Goal: Transaction & Acquisition: Purchase product/service

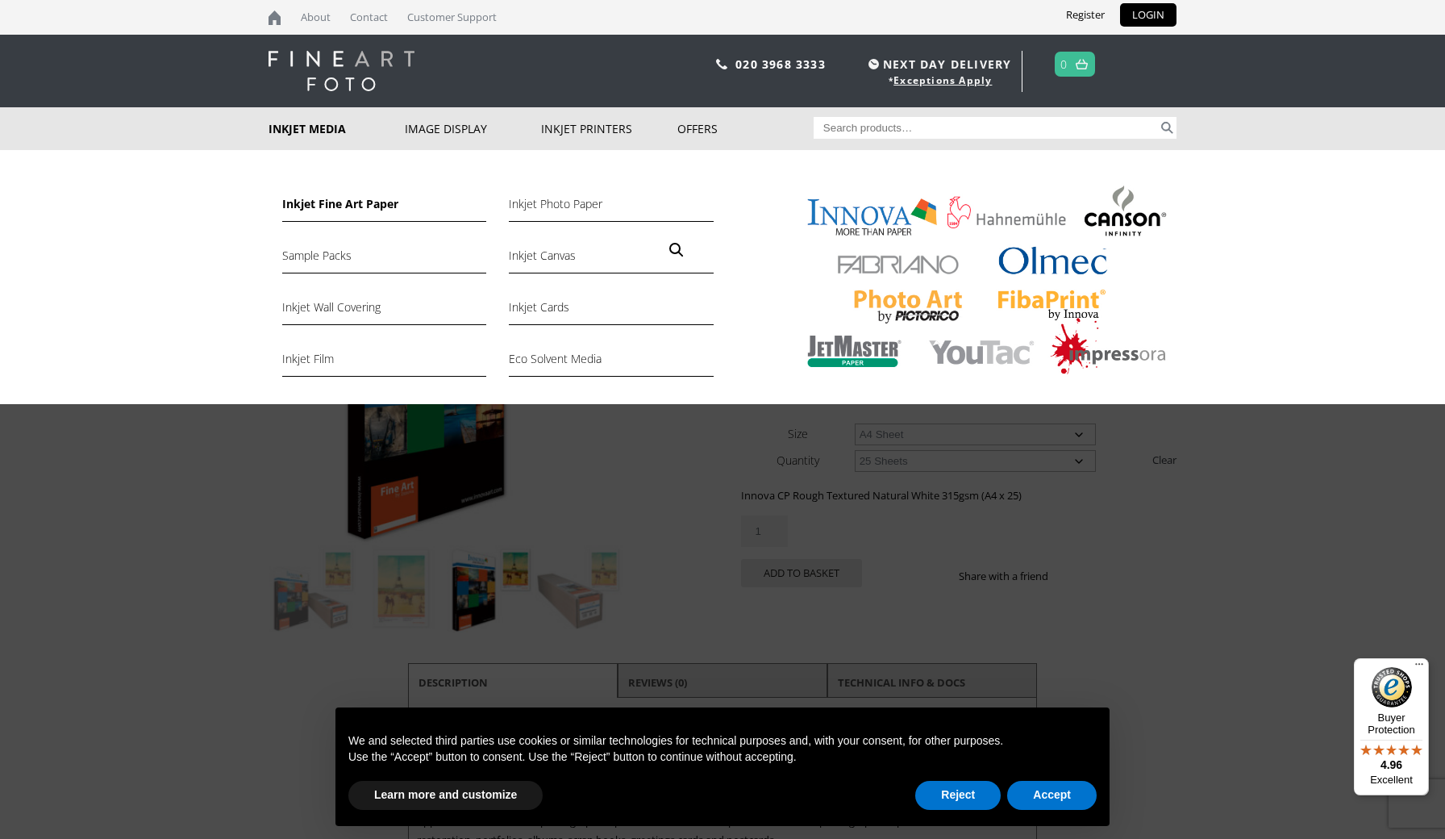
click at [343, 204] on link "Inkjet Fine Art Paper" at bounding box center [384, 207] width 204 height 27
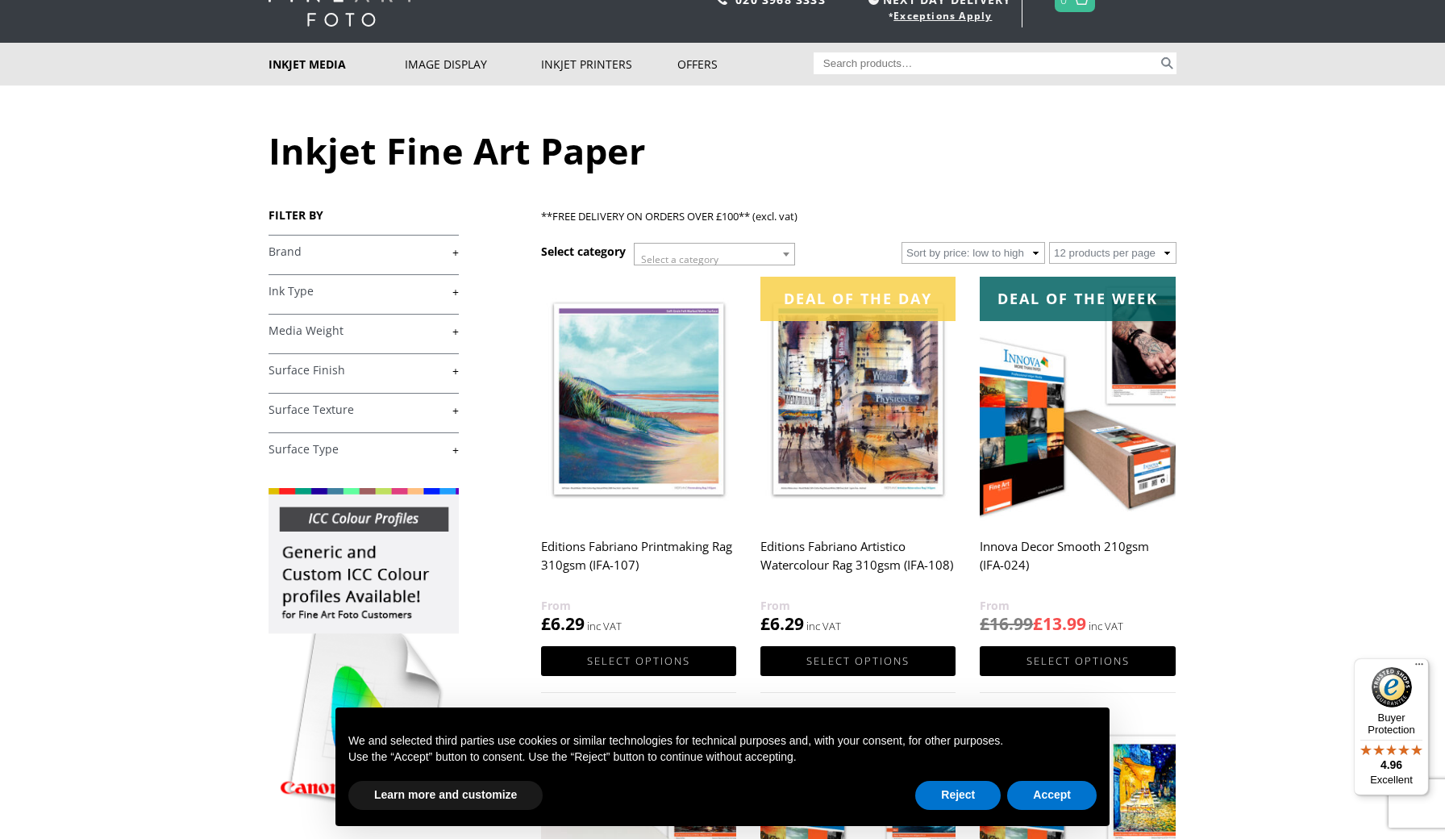
scroll to position [65, 0]
click at [454, 253] on link "+" at bounding box center [364, 251] width 190 height 15
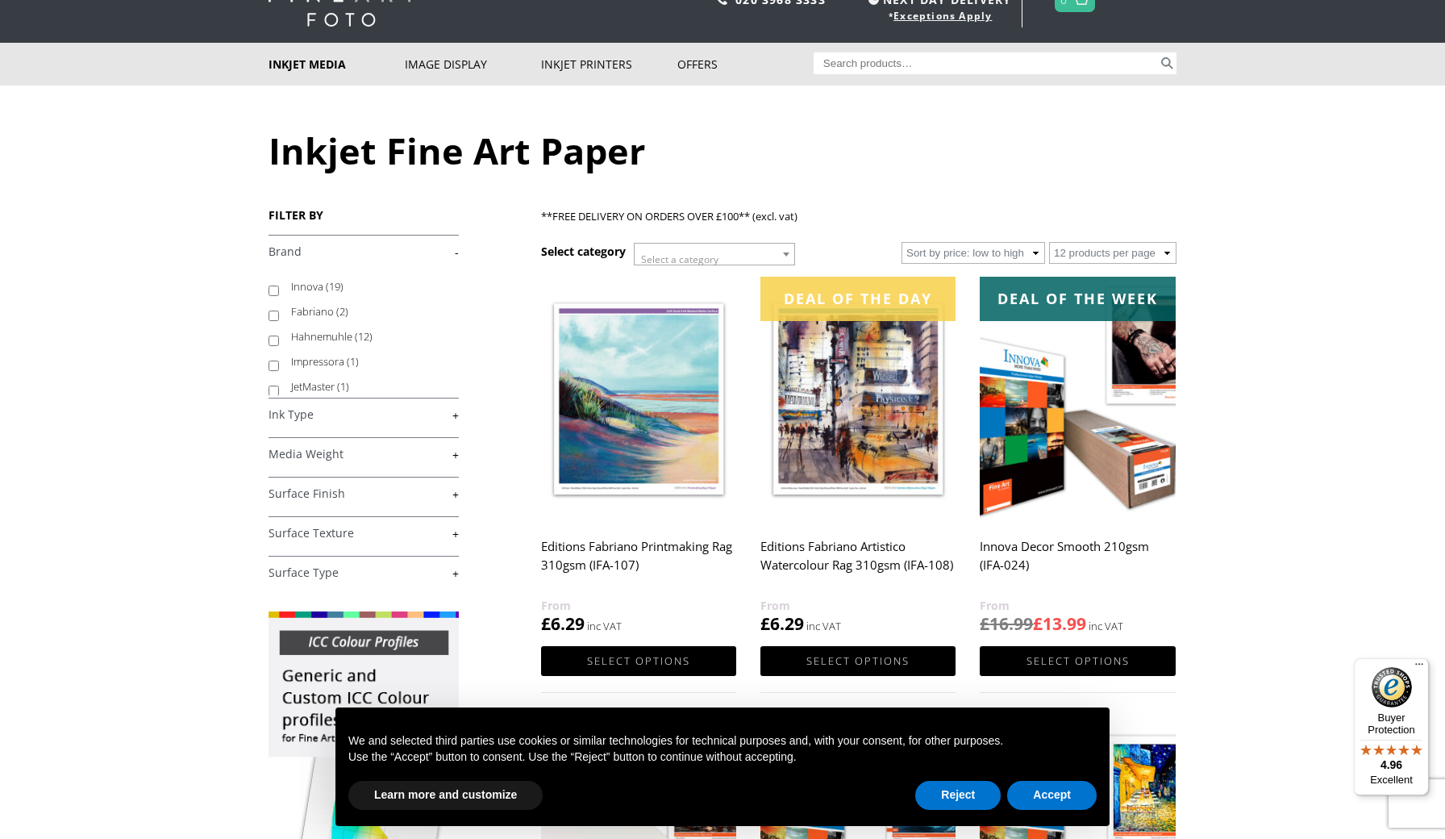
click at [272, 289] on input "Innova (19)" at bounding box center [274, 291] width 10 height 10
checkbox input "true"
click at [272, 312] on input "Fabriano (2)" at bounding box center [274, 316] width 10 height 10
checkbox input "false"
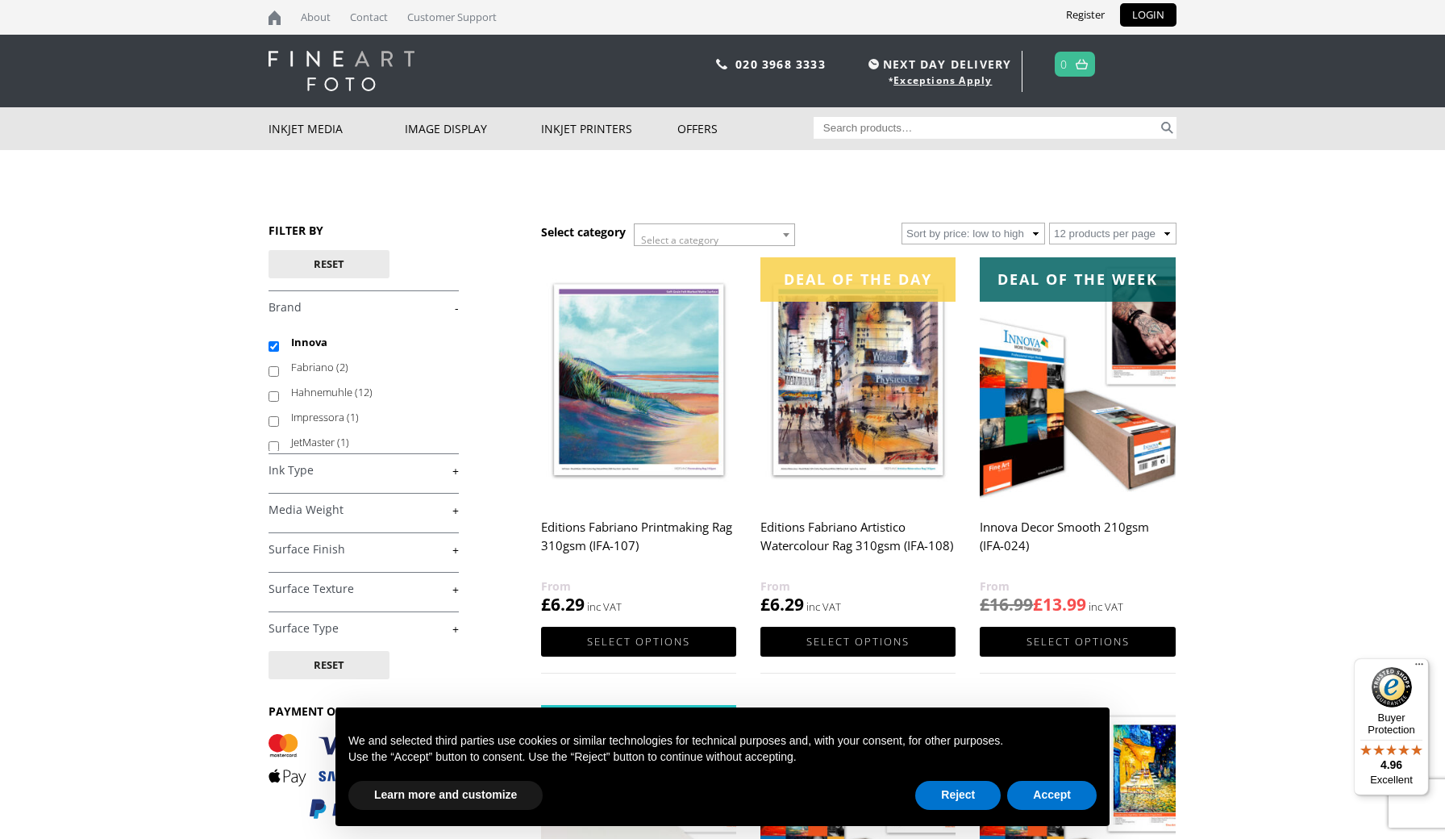
click at [276, 373] on input "Fabriano (2)" at bounding box center [274, 371] width 10 height 10
checkbox input "true"
click at [328, 469] on link "+" at bounding box center [364, 470] width 190 height 15
click at [454, 468] on link "-" at bounding box center [364, 470] width 190 height 15
click at [457, 511] on link "+" at bounding box center [364, 509] width 190 height 15
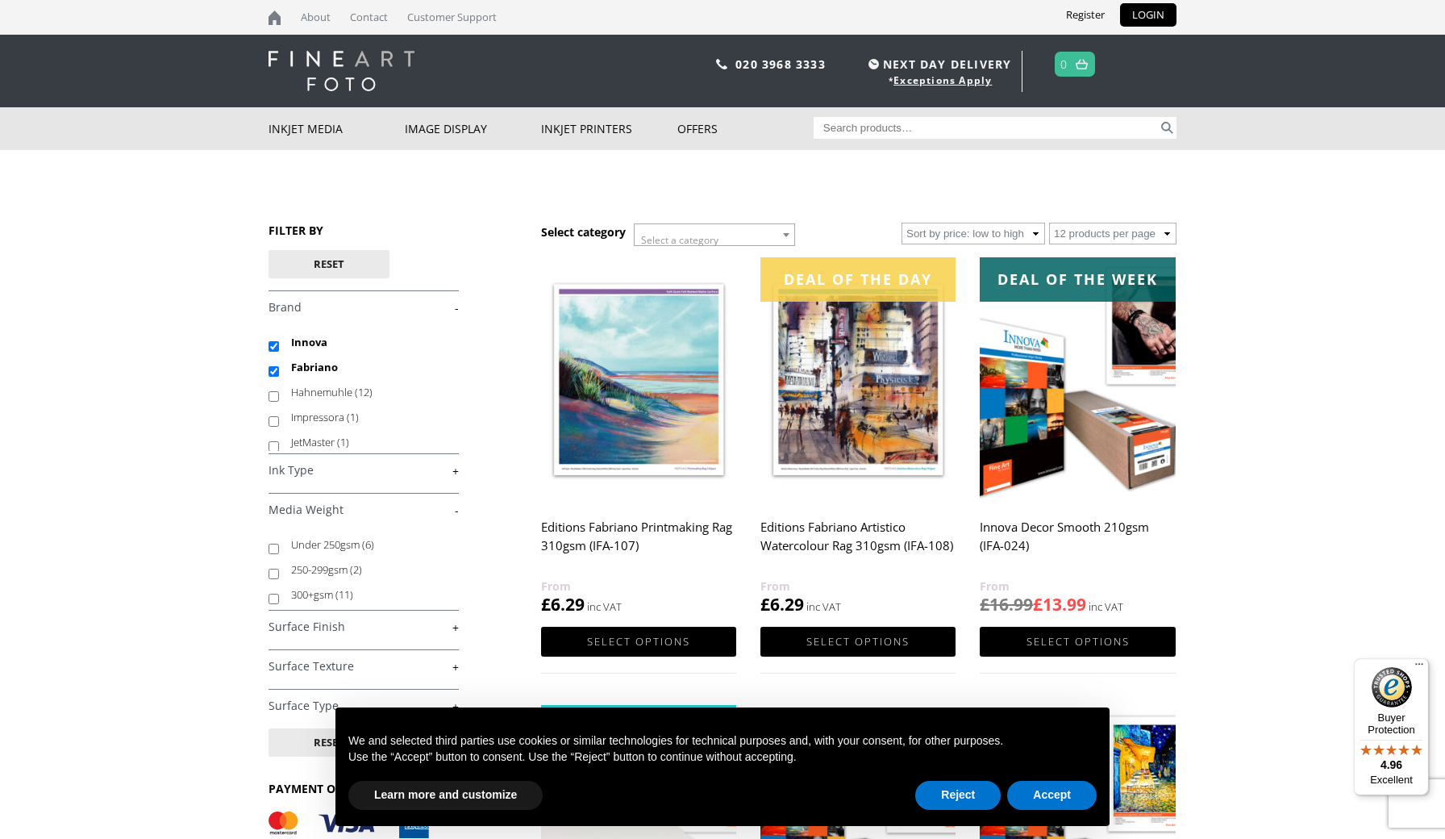
click at [275, 600] on input "300+gsm (11)" at bounding box center [274, 599] width 10 height 10
checkbox input "true"
click at [456, 624] on link "+" at bounding box center [364, 626] width 190 height 15
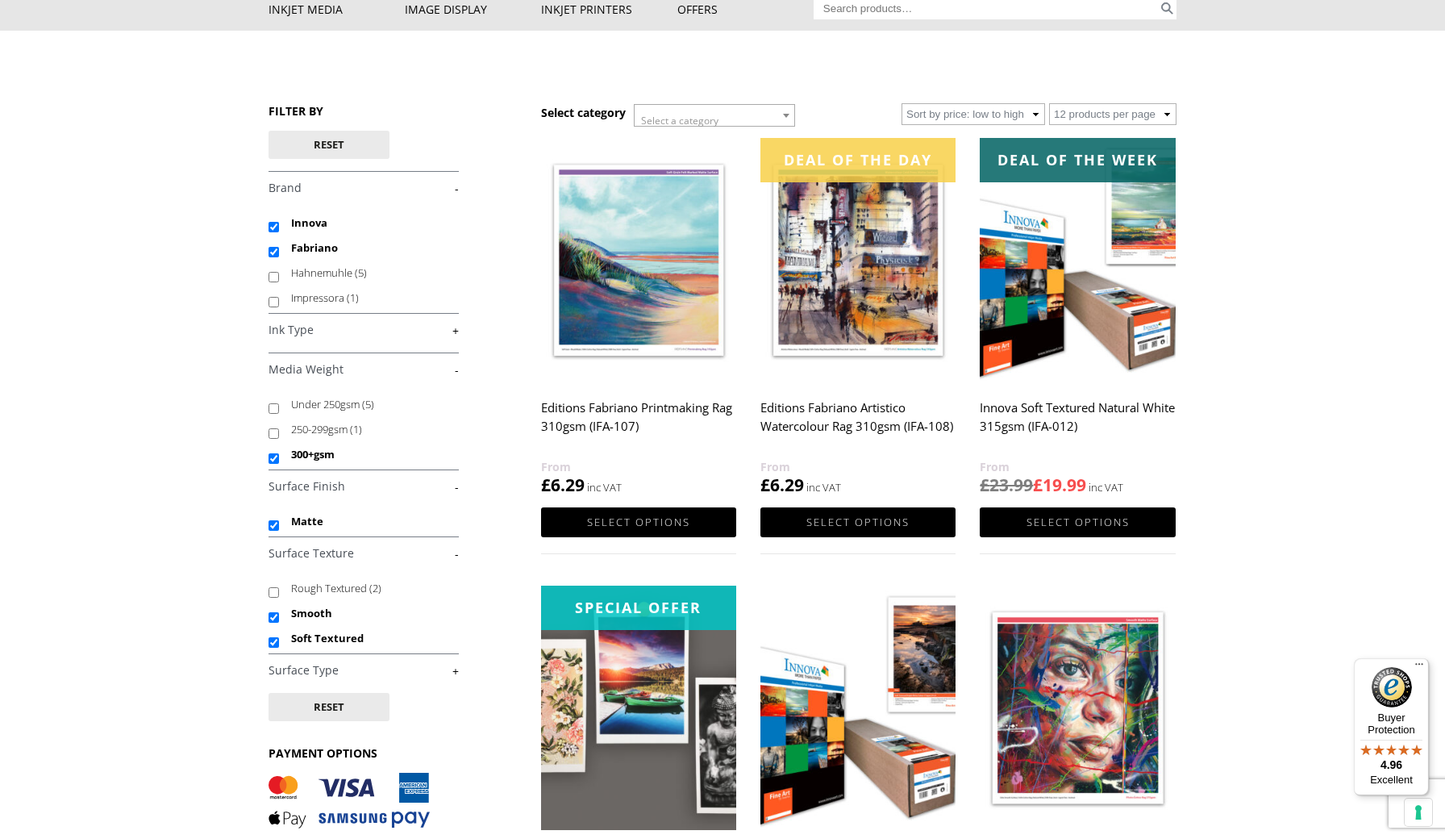
scroll to position [119, 0]
click at [355, 714] on button "Reset" at bounding box center [329, 707] width 121 height 28
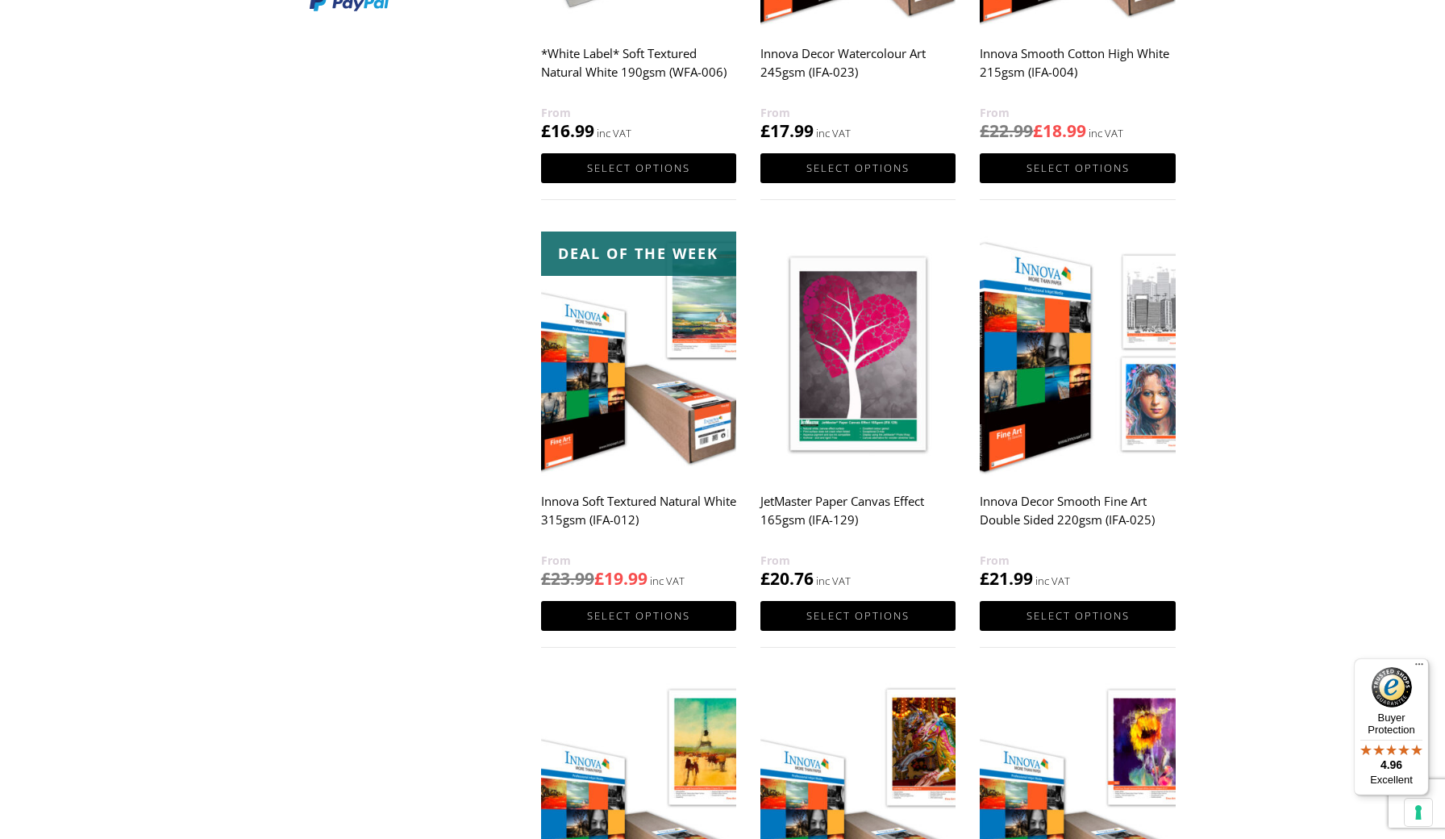
scroll to position [1009, 0]
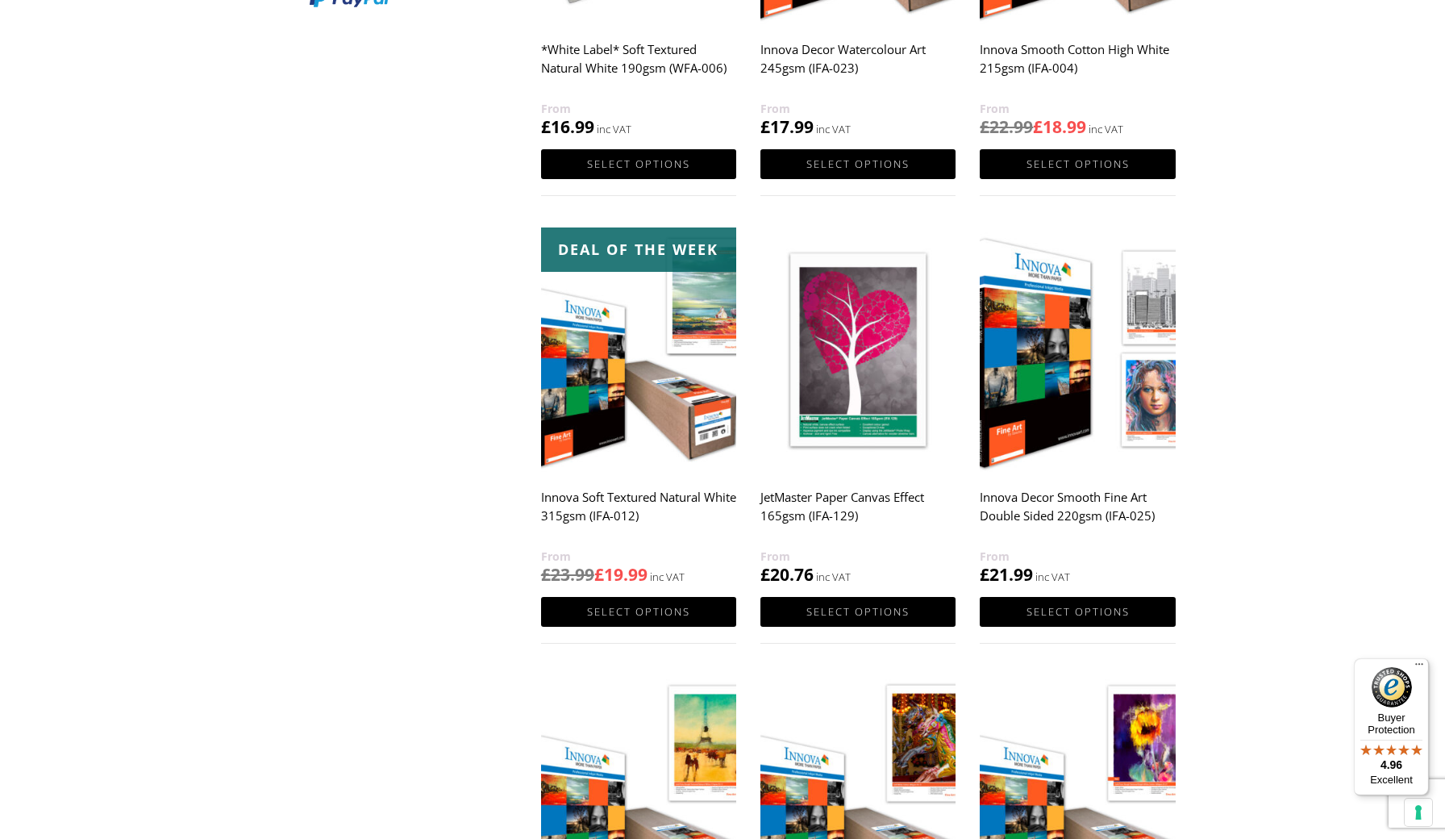
click at [636, 493] on h2 "Innova Soft Textured Natural White 315gsm (IFA-012)" at bounding box center [638, 514] width 195 height 65
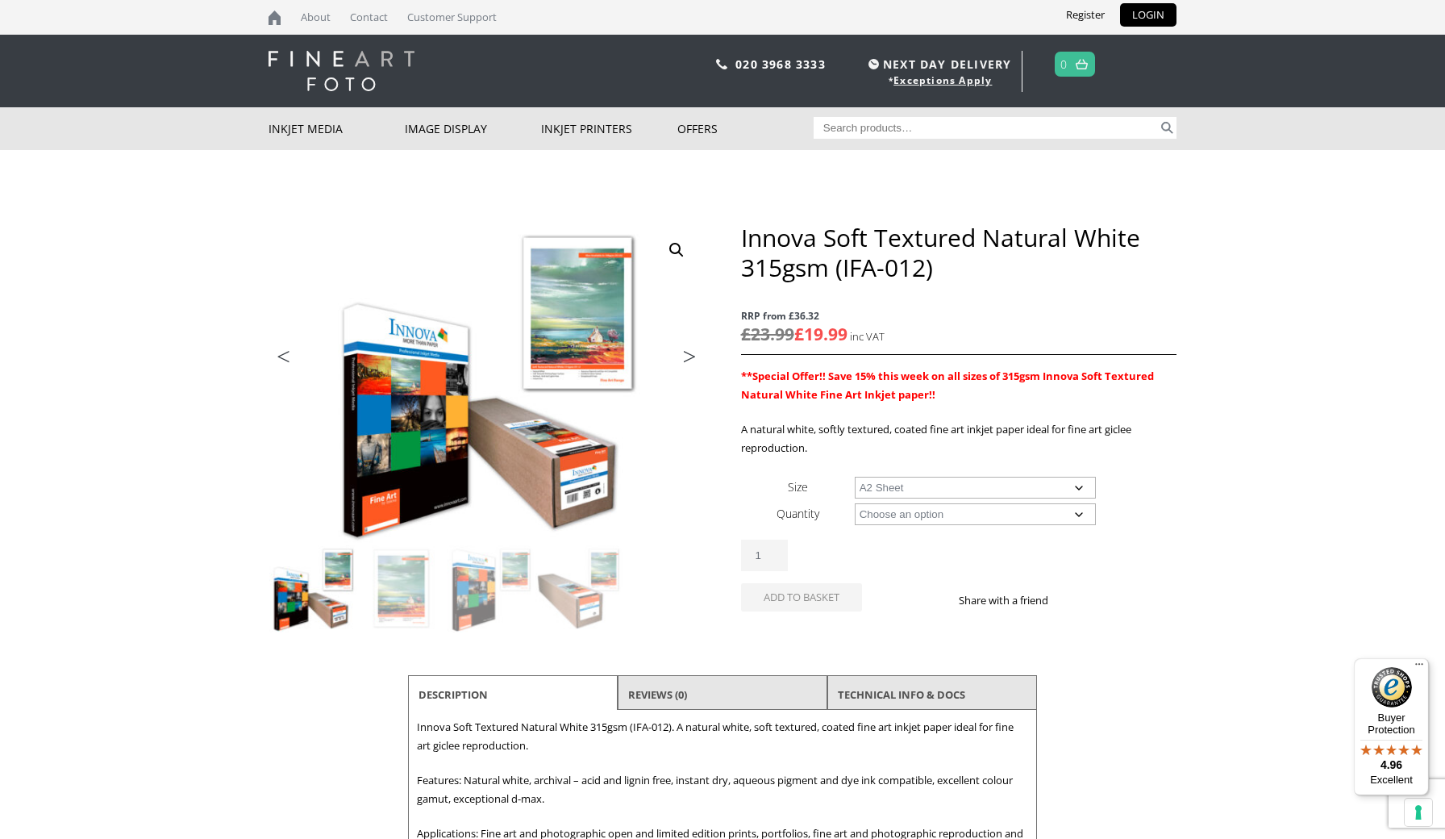
select select "a2-sheet"
select select "25-sheets"
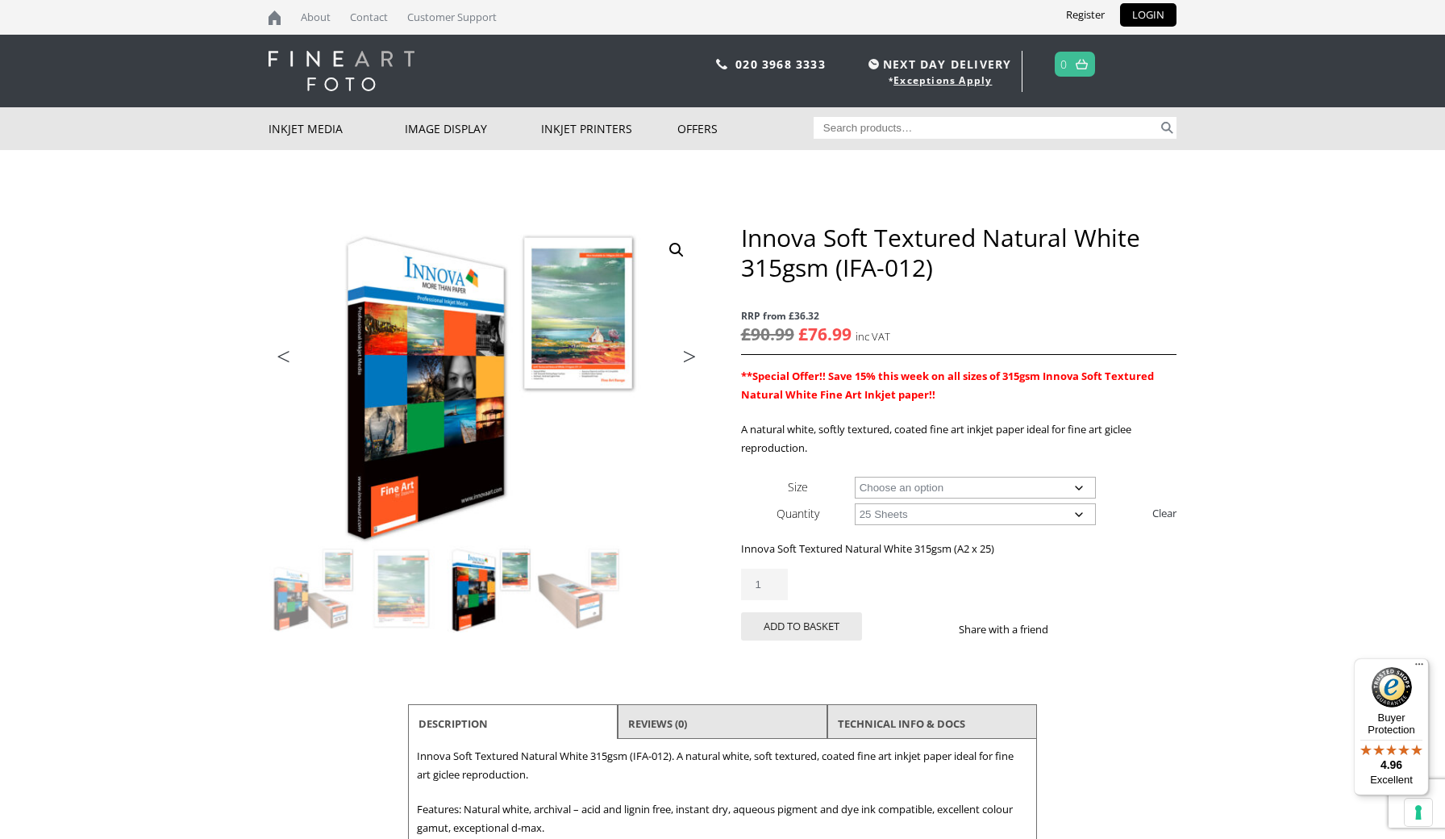
type input "2"
click at [773, 578] on input "2" at bounding box center [764, 584] width 47 height 31
click at [816, 627] on button "Add to basket" at bounding box center [801, 626] width 121 height 28
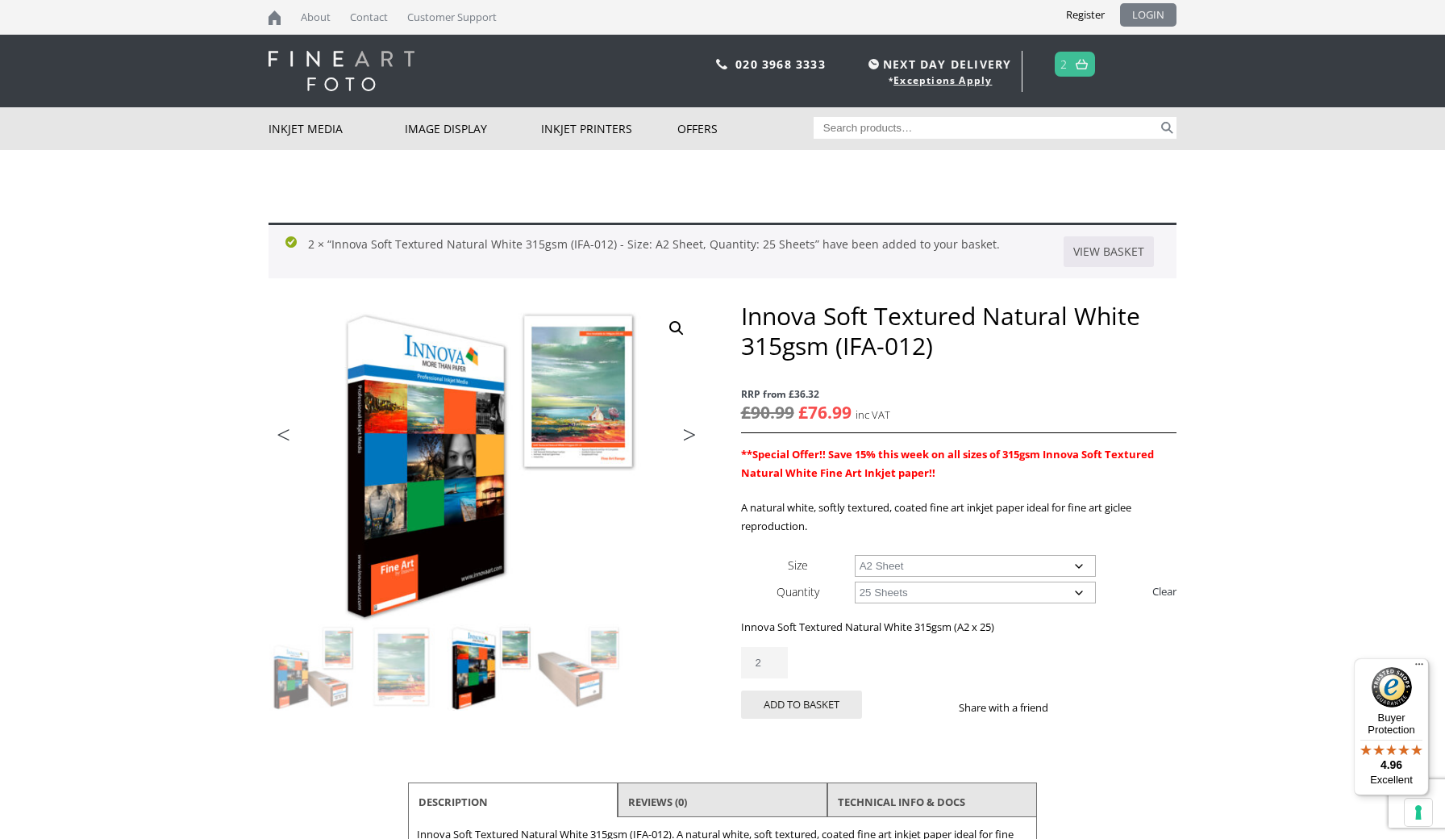
click at [1157, 19] on link "LOGIN" at bounding box center [1148, 14] width 56 height 23
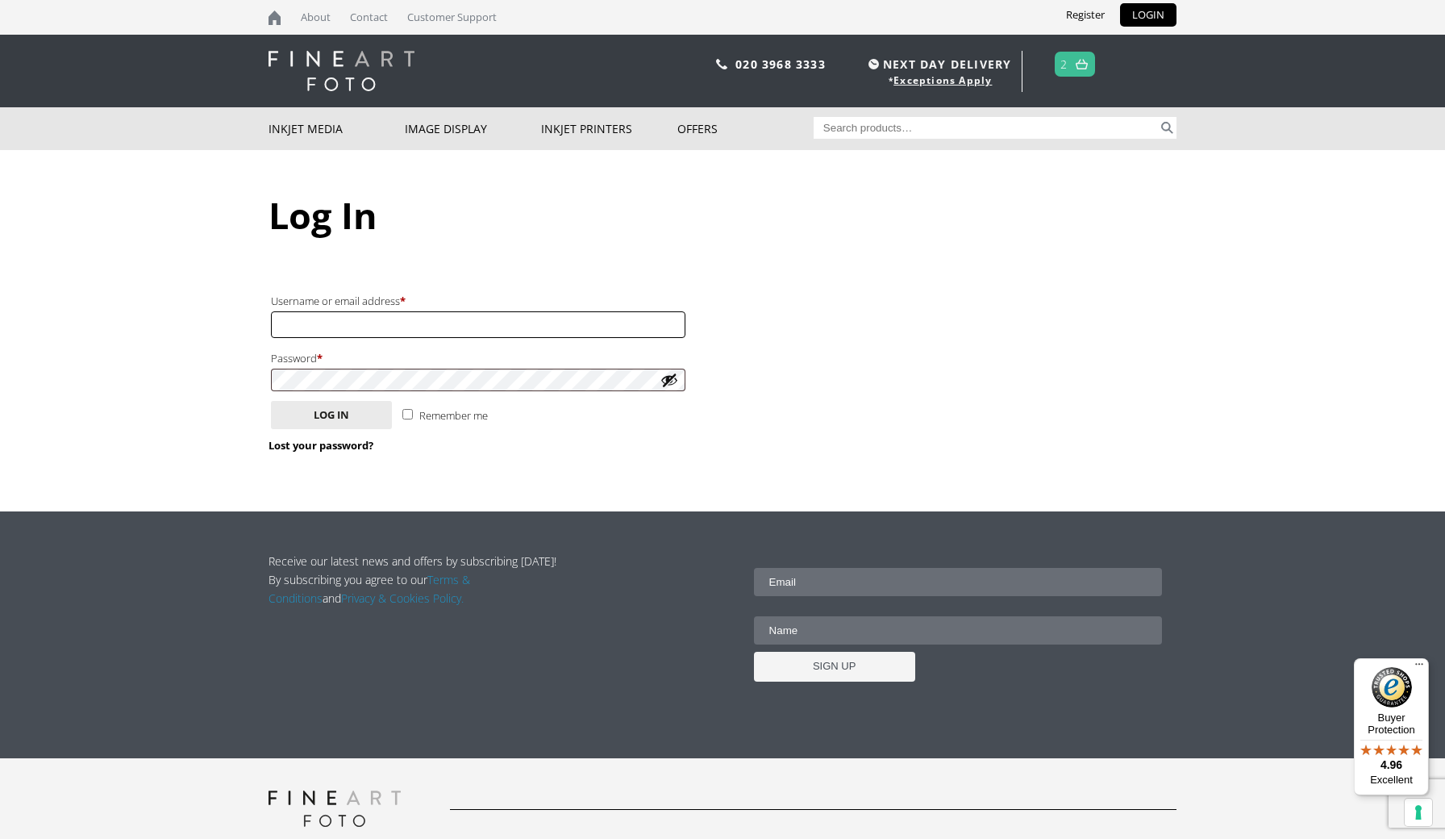
type input "[EMAIL_ADDRESS][DOMAIN_NAME]"
click at [331, 411] on button "Log in" at bounding box center [331, 415] width 121 height 28
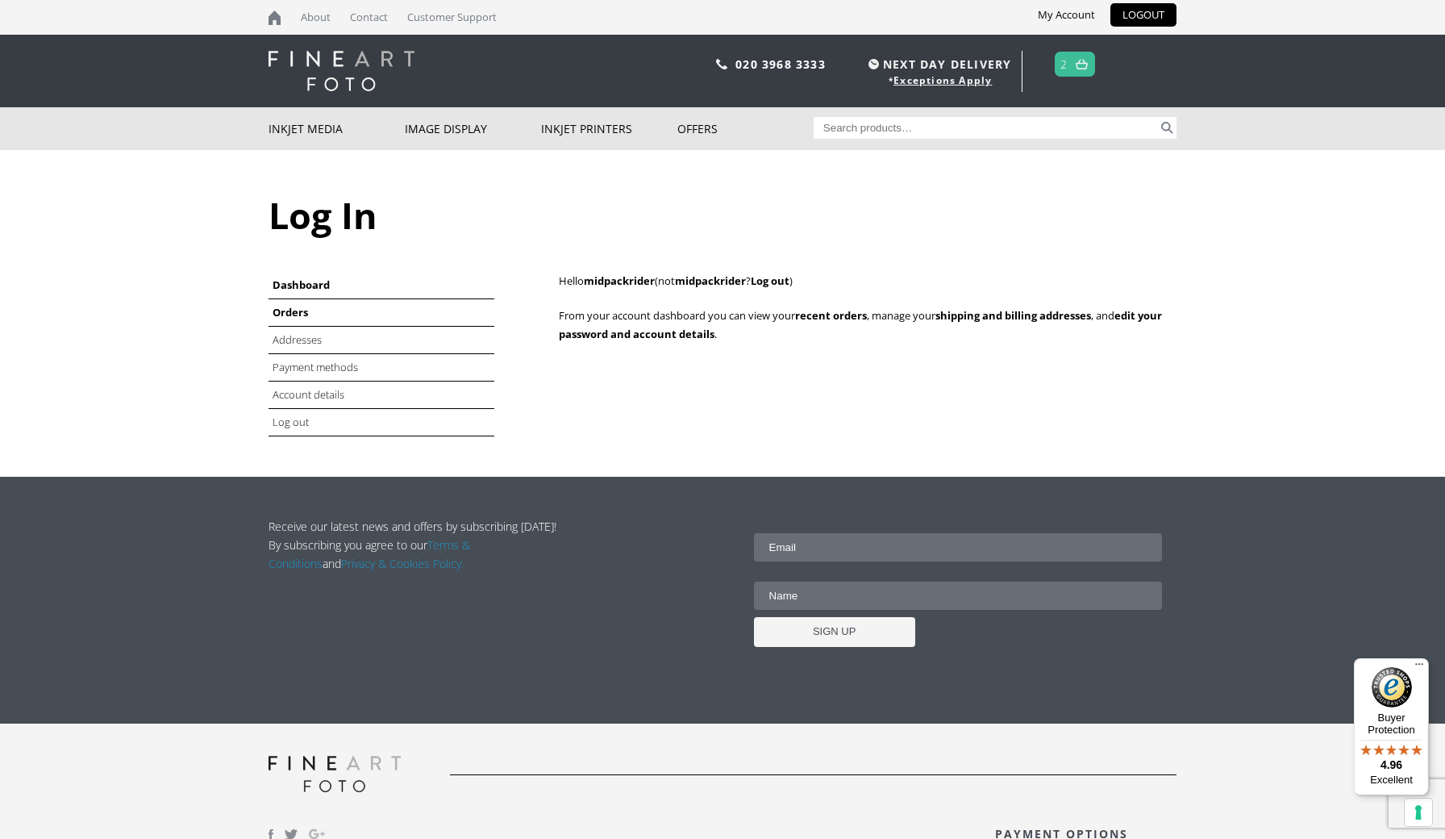
click at [295, 315] on link "Orders" at bounding box center [290, 312] width 35 height 15
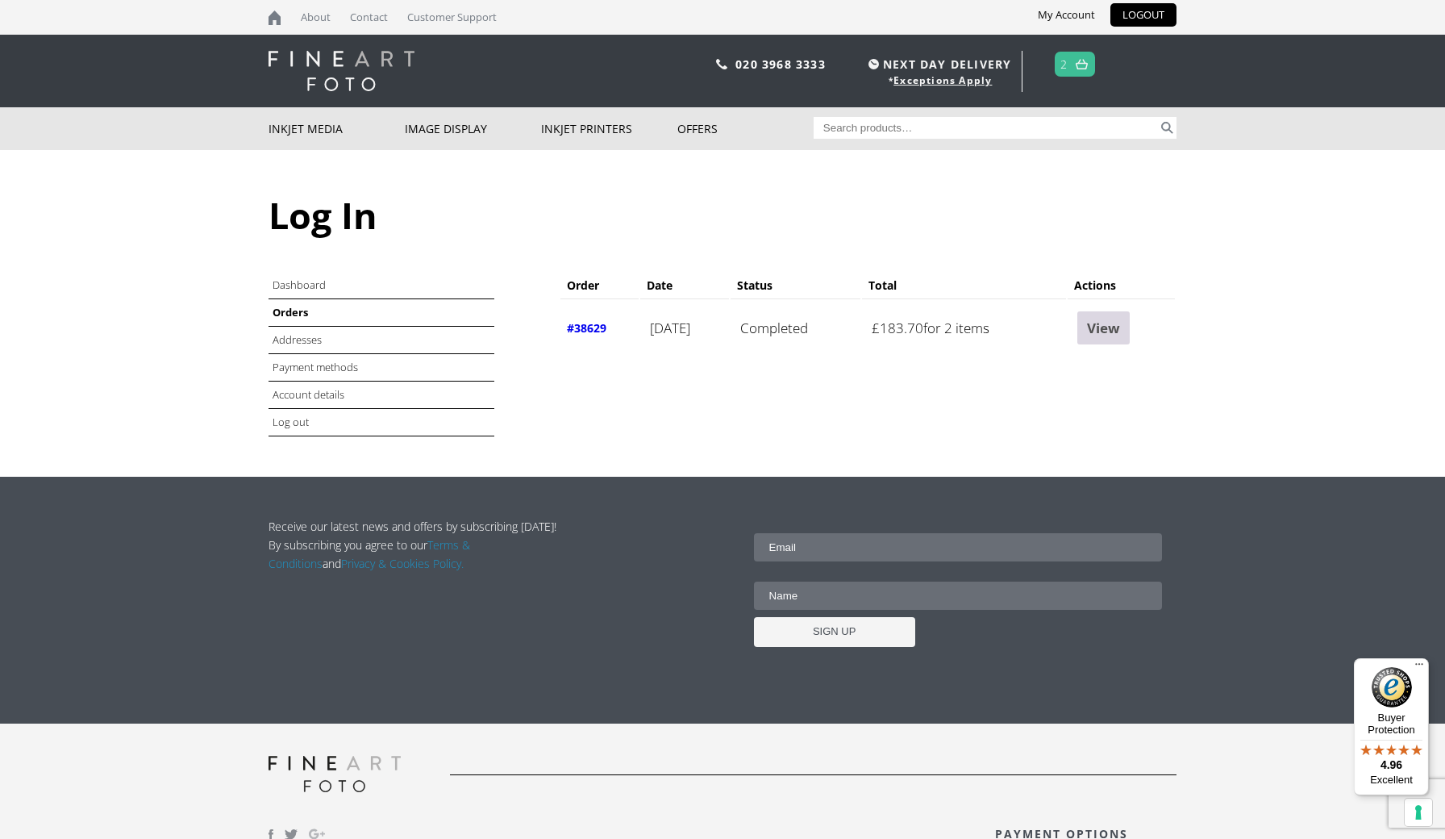
click at [1115, 336] on link "View" at bounding box center [1104, 327] width 52 height 33
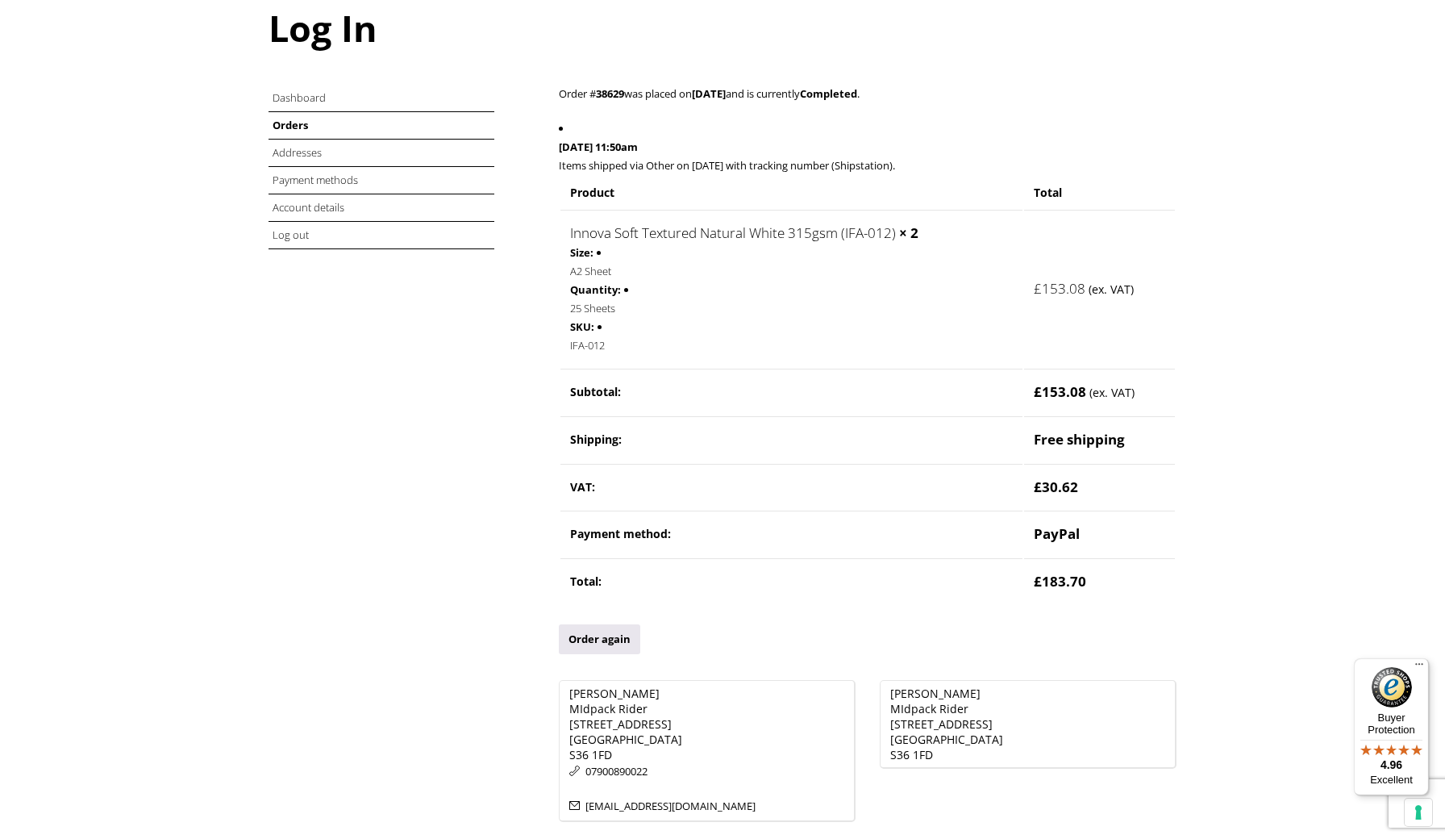
scroll to position [181, 0]
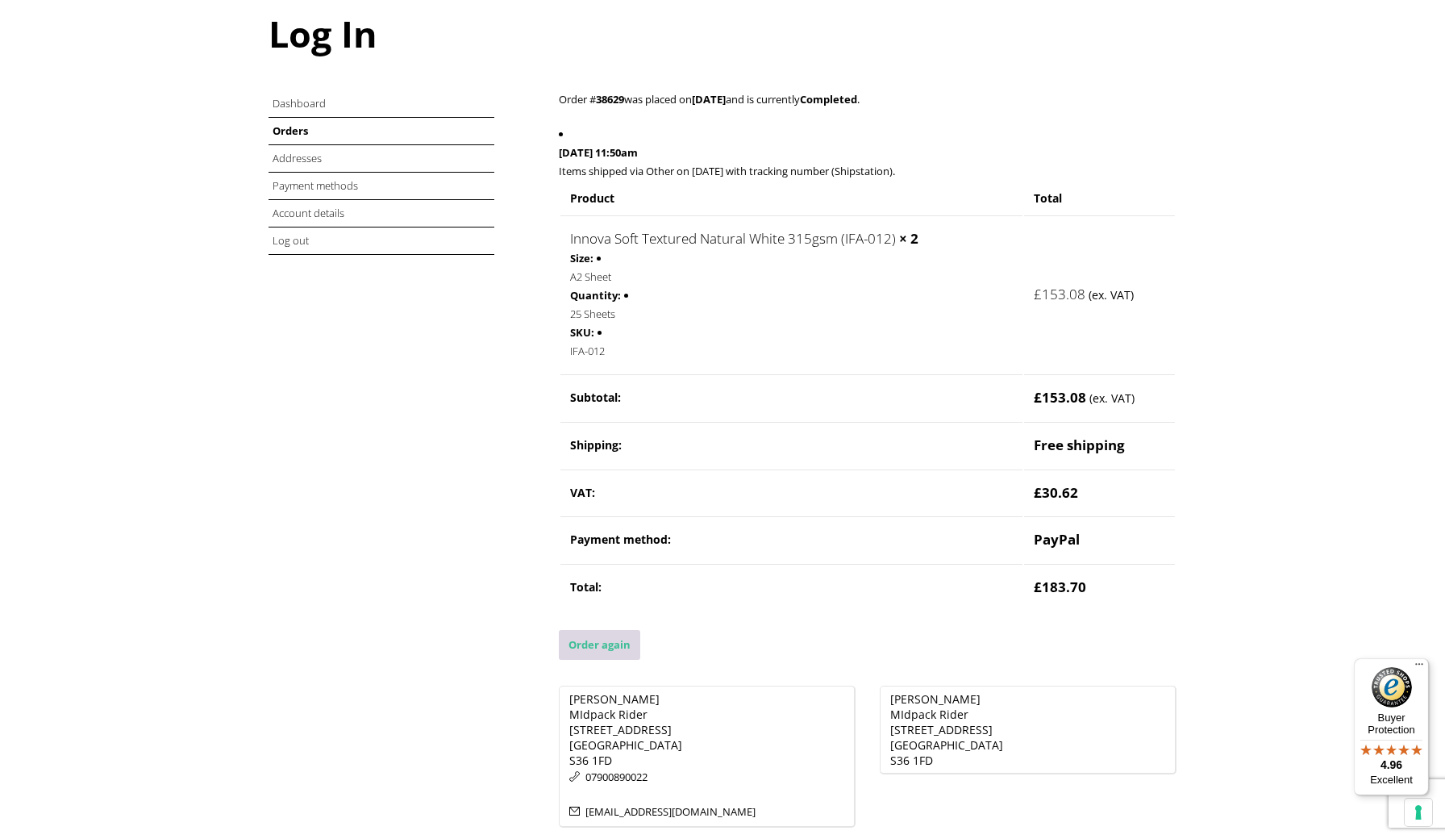
click at [585, 630] on link "Order again" at bounding box center [599, 645] width 81 height 30
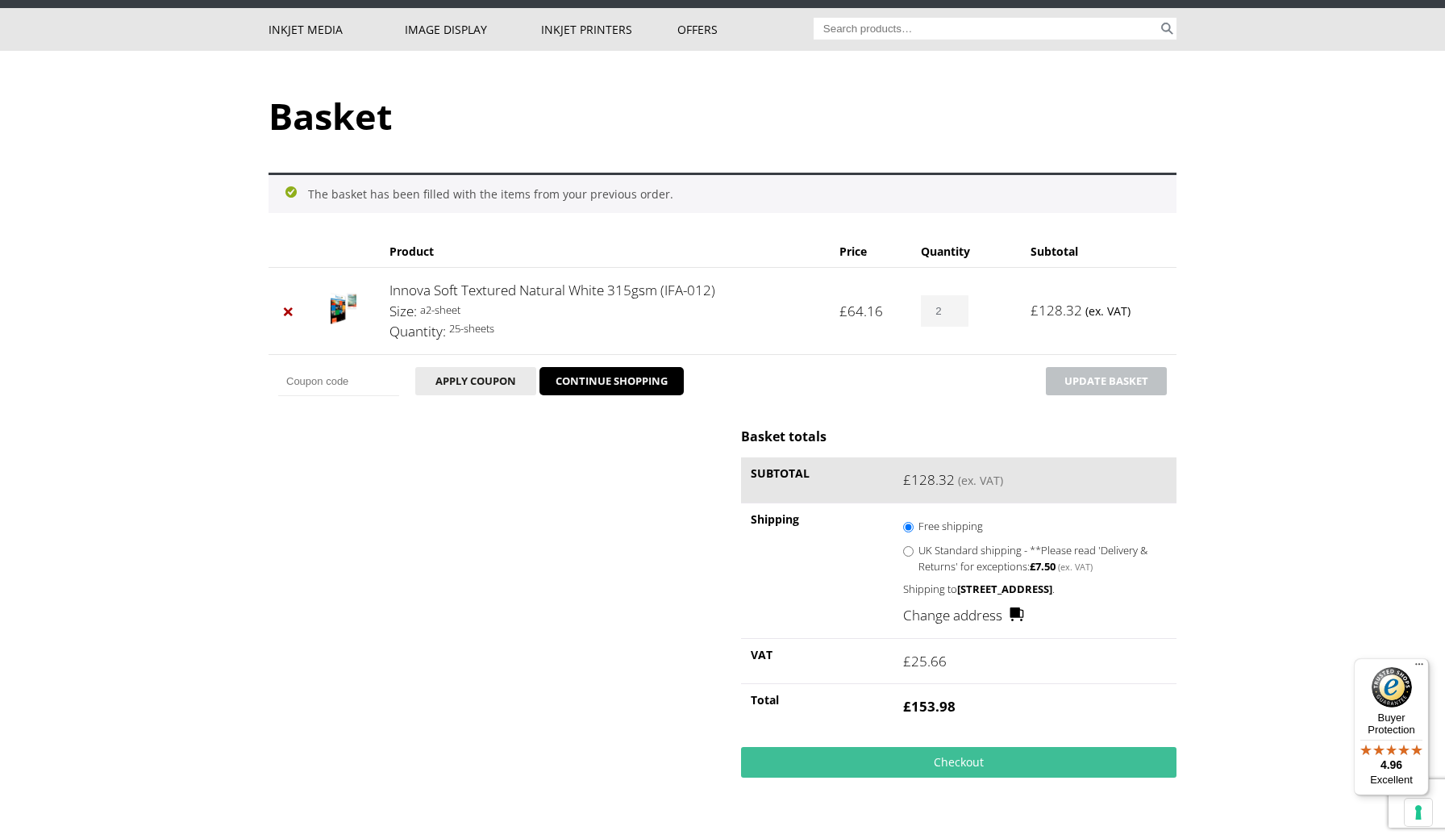
scroll to position [114, 0]
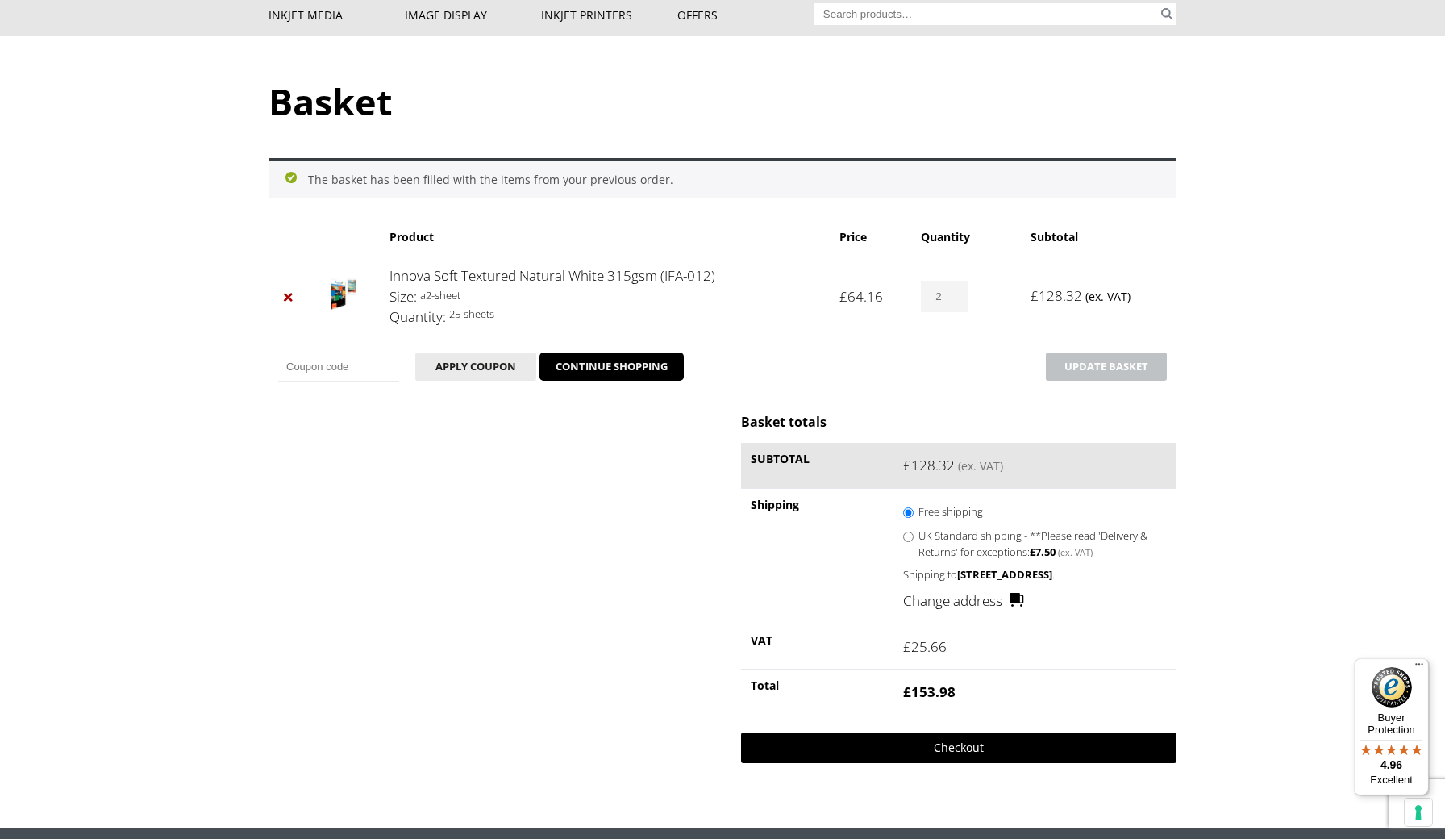
click at [943, 756] on link "Checkout" at bounding box center [959, 747] width 436 height 31
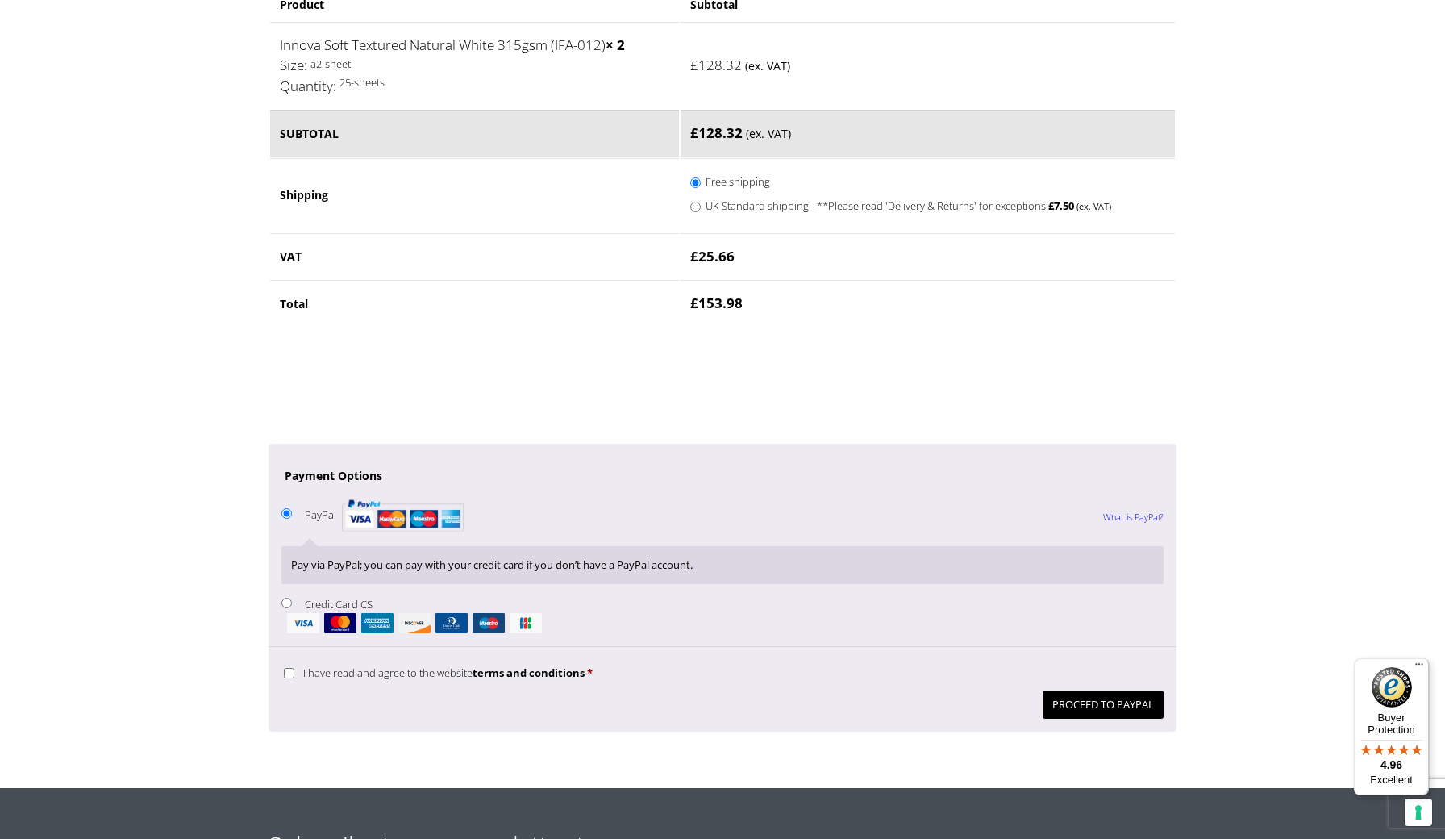
scroll to position [988, 0]
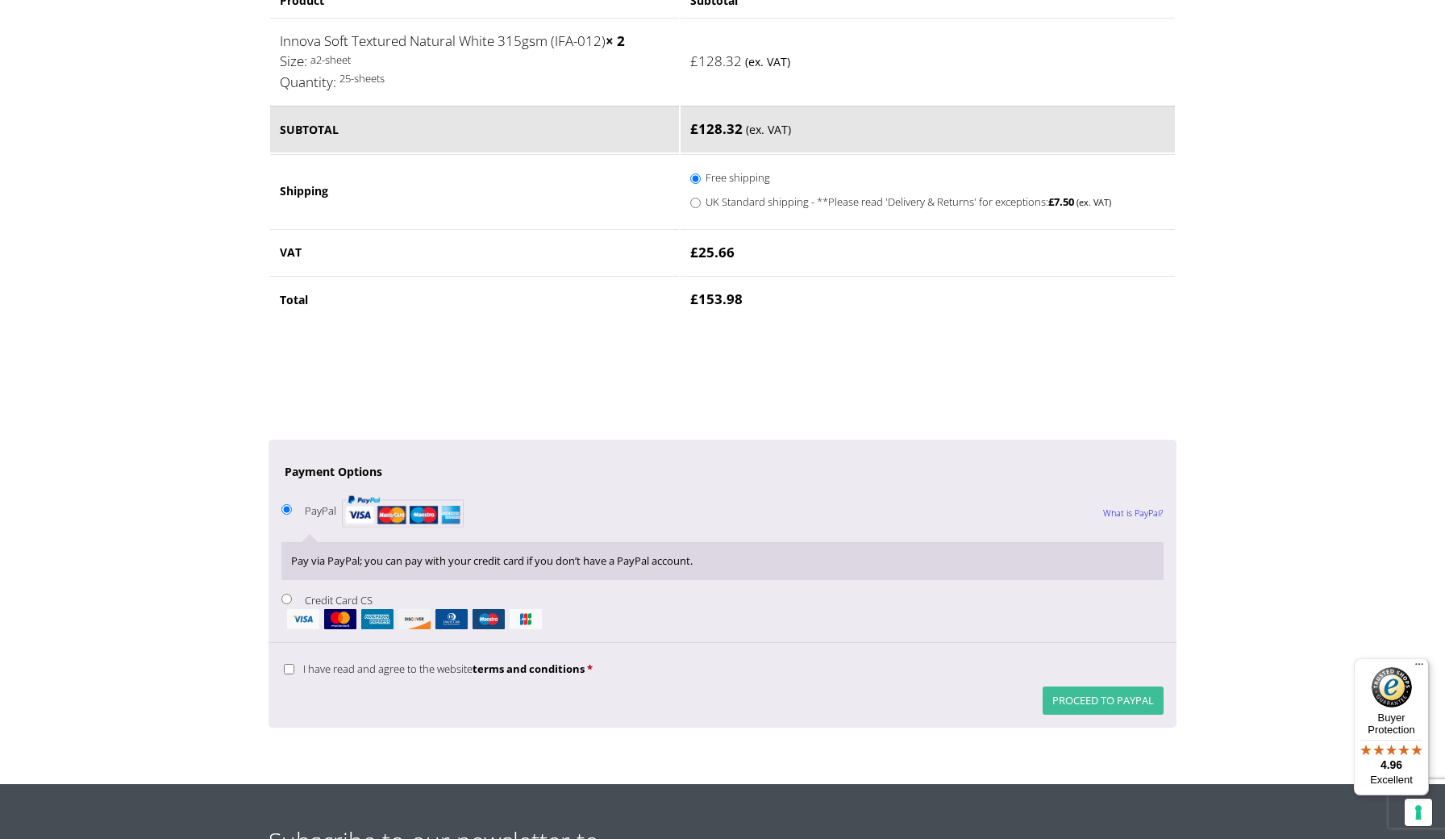
click at [1098, 686] on button "Proceed to PayPal" at bounding box center [1103, 700] width 121 height 28
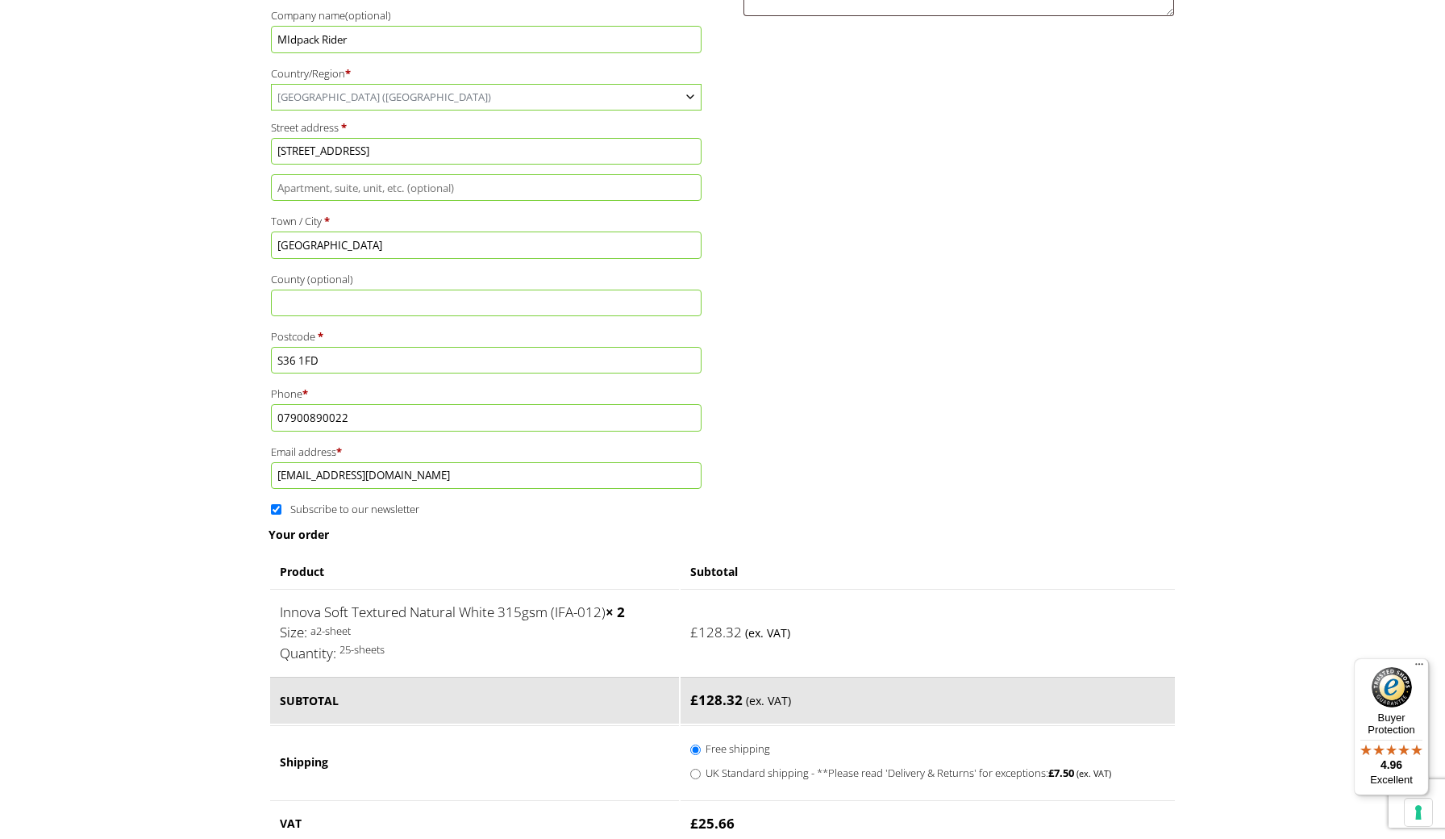
scroll to position [488, 0]
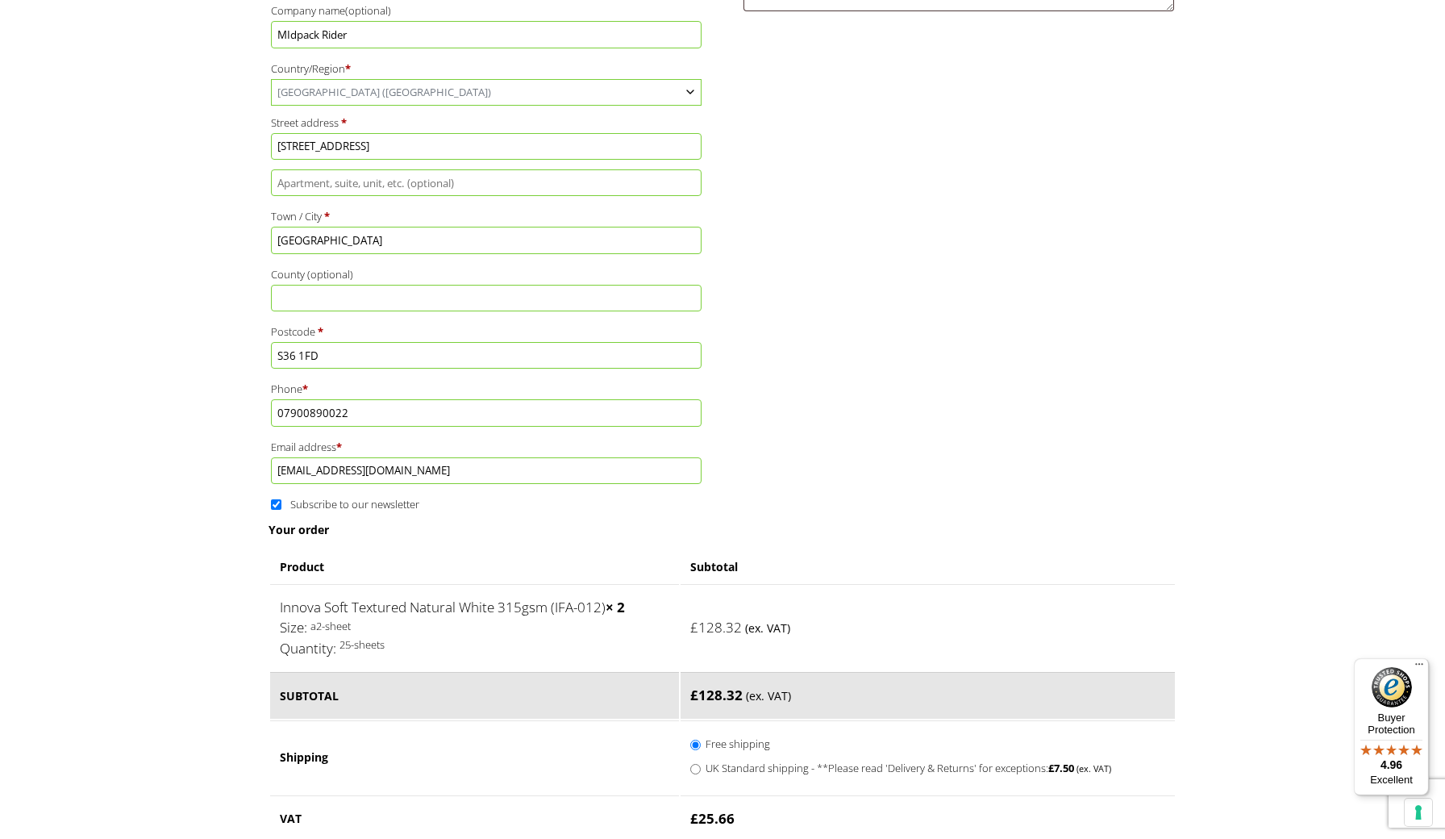
click at [275, 497] on label "Subscribe to our newsletter" at bounding box center [345, 504] width 148 height 15
click at [275, 499] on input "Subscribe to our newsletter" at bounding box center [276, 504] width 10 height 10
checkbox input "false"
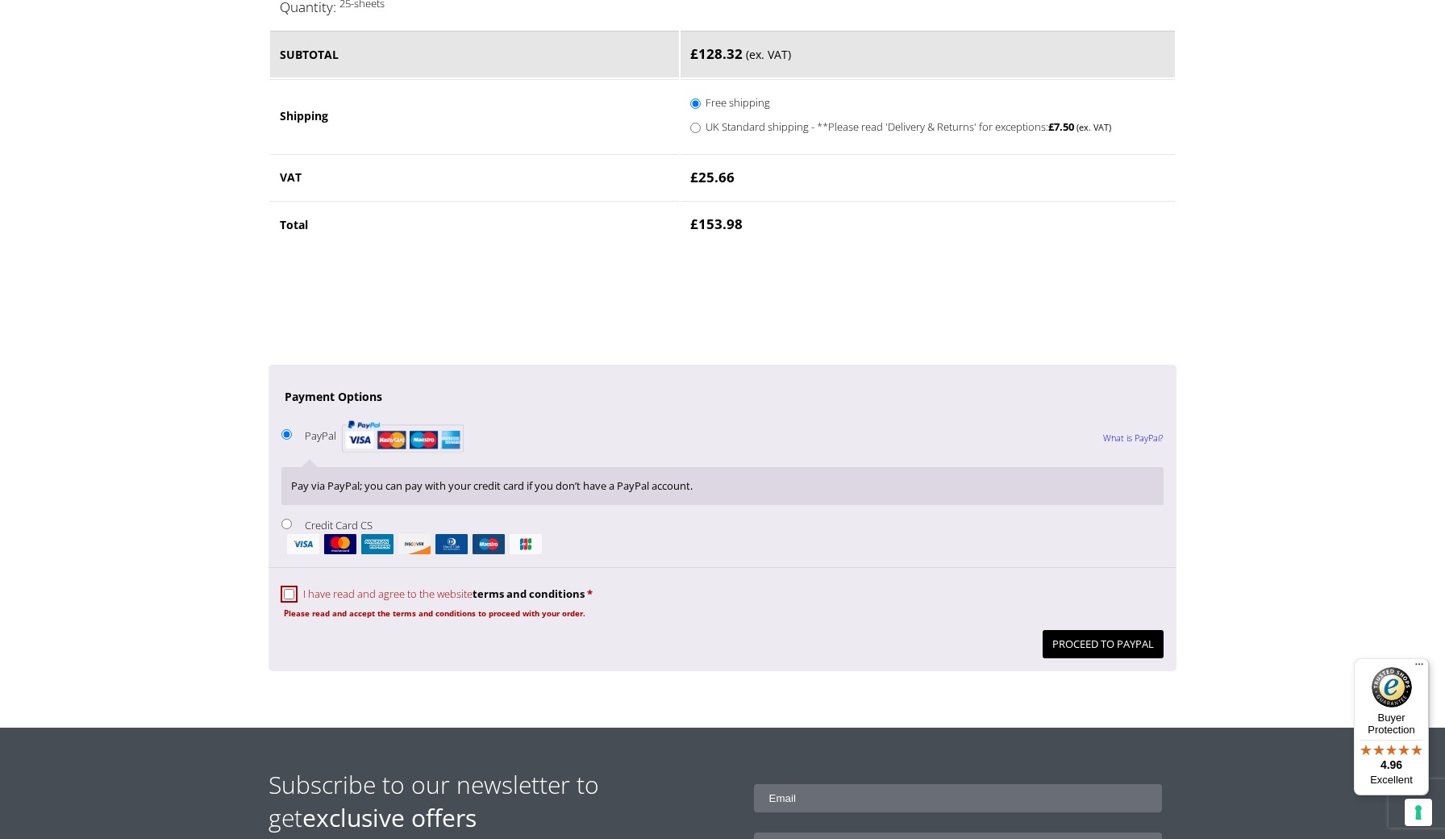
scroll to position [1131, 0]
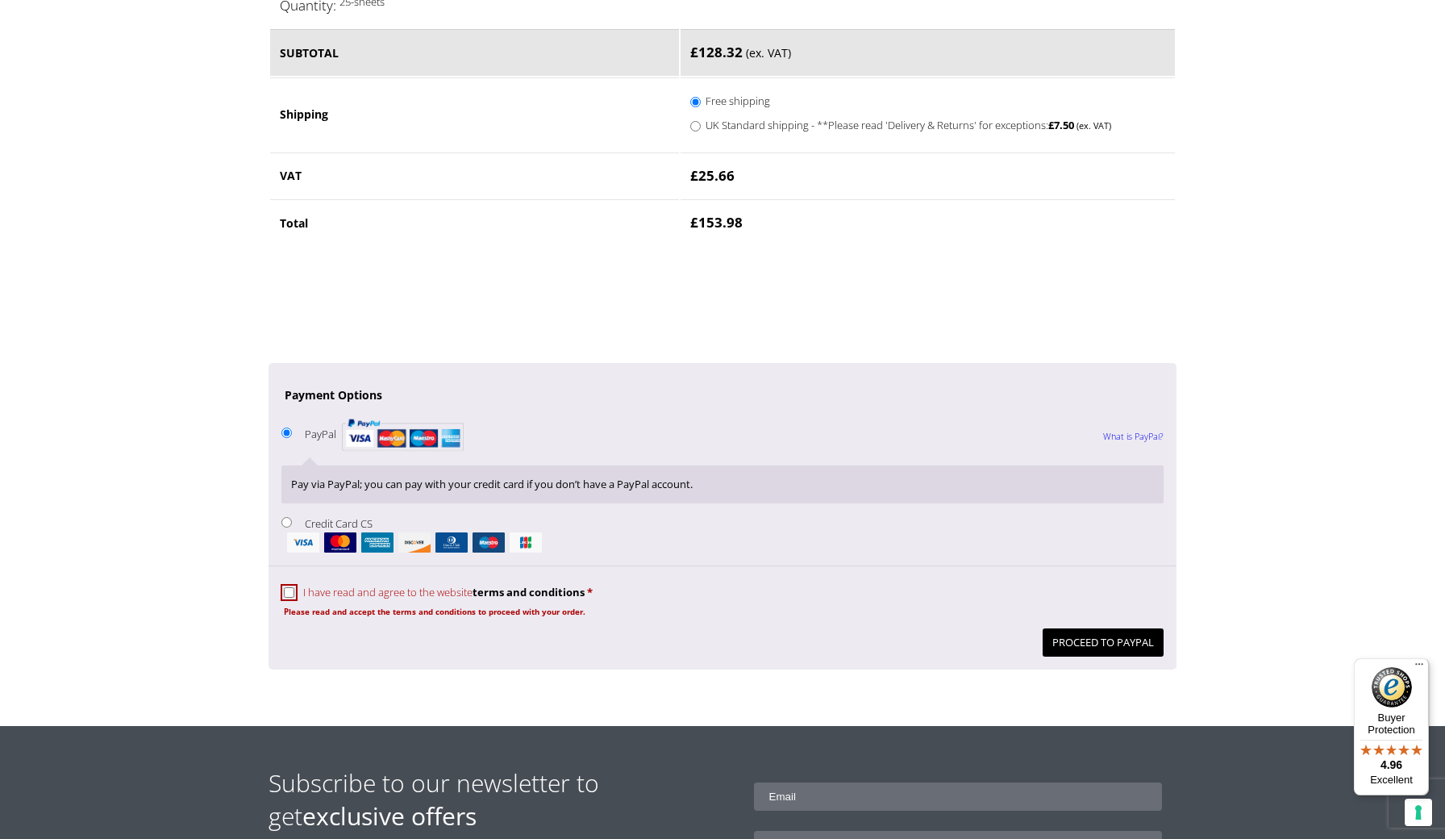
click at [288, 587] on input "I have read and agree to the website terms and conditions *" at bounding box center [289, 592] width 10 height 10
checkbox input "true"
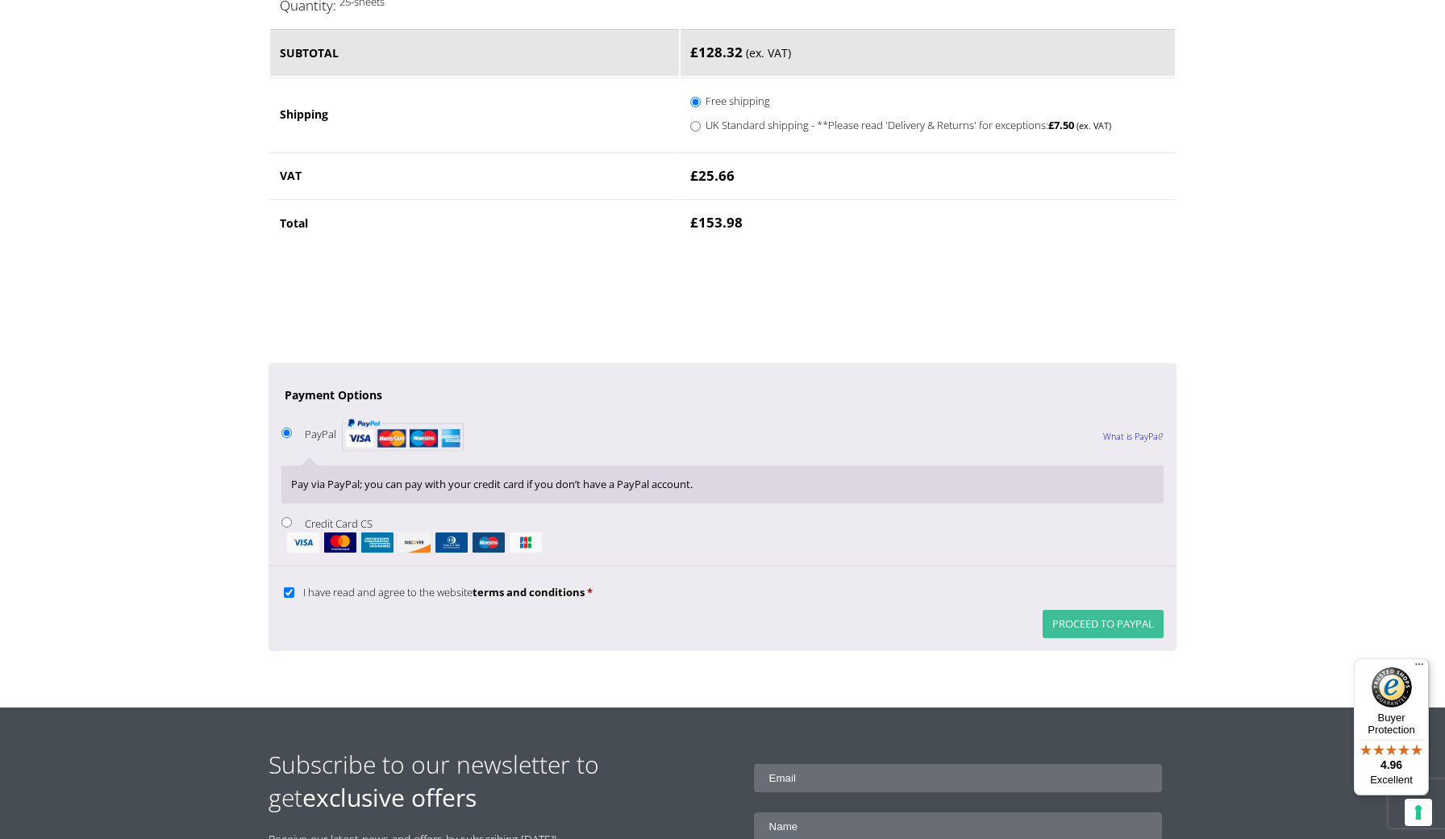
click at [1068, 610] on button "Proceed to PayPal" at bounding box center [1103, 624] width 121 height 28
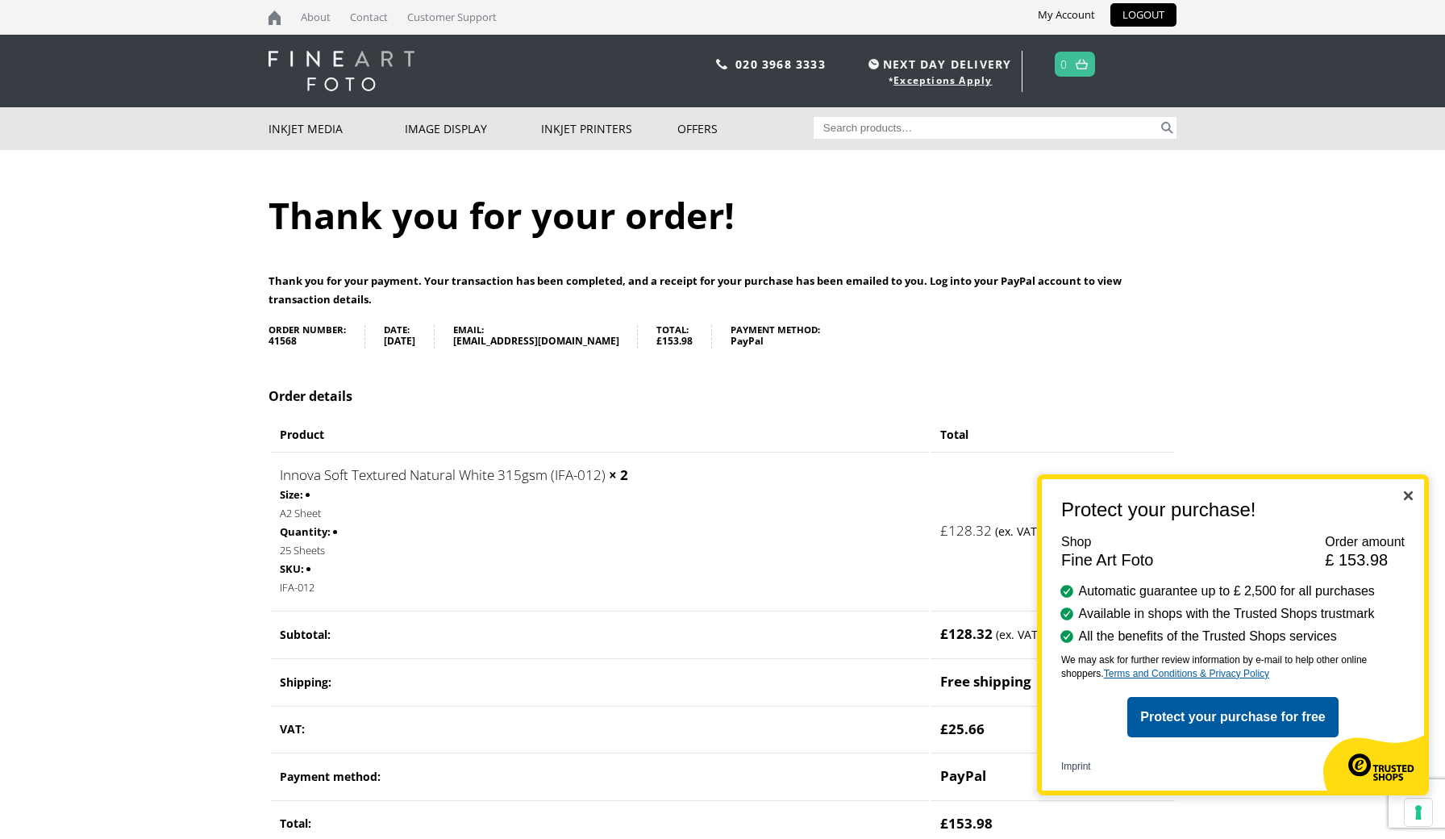
click at [1408, 493] on img "Close" at bounding box center [1408, 495] width 9 height 9
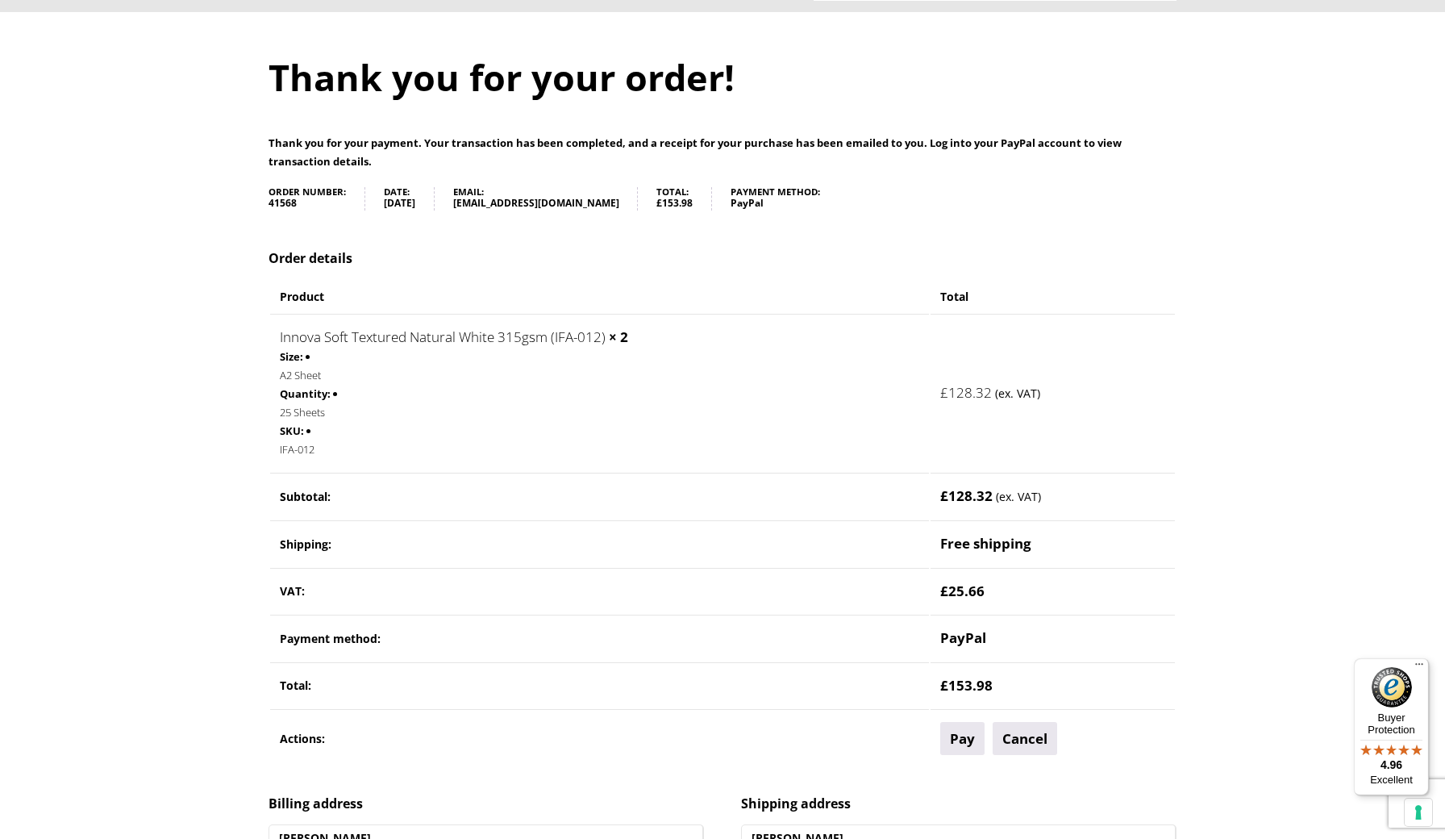
scroll to position [140, 0]
